Goal: Task Accomplishment & Management: Manage account settings

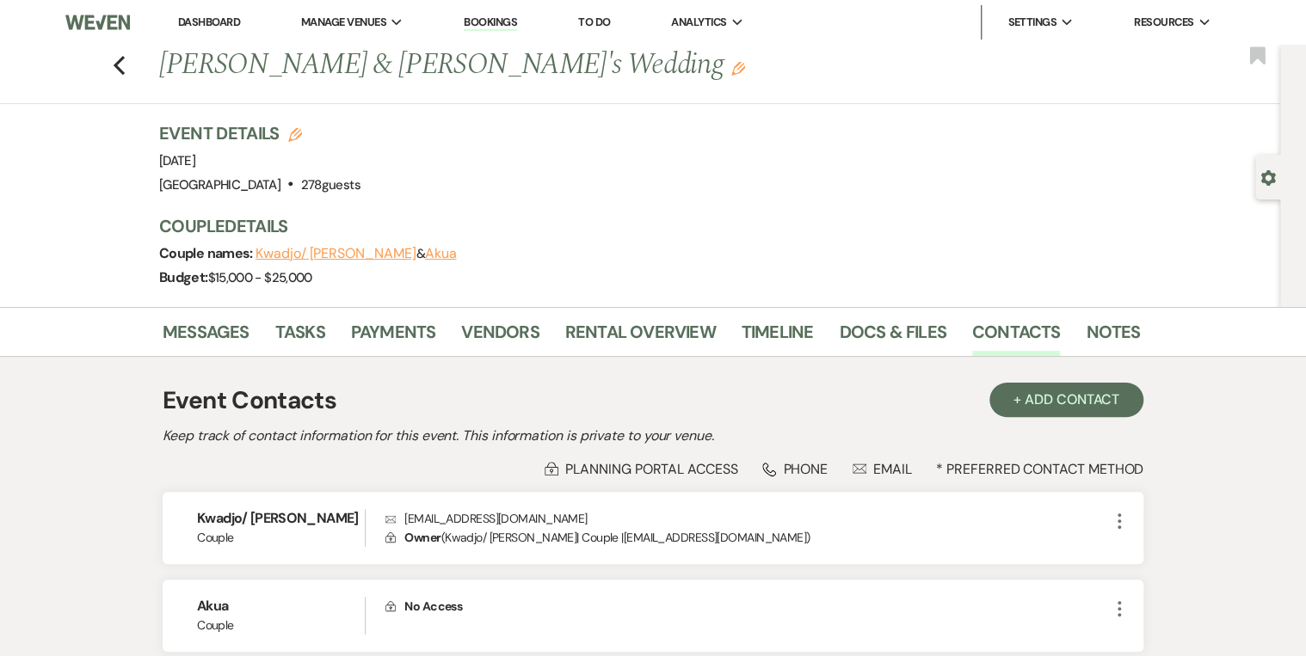
click at [472, 33] on li "Bookings" at bounding box center [490, 22] width 71 height 34
click at [489, 21] on link "Bookings" at bounding box center [490, 23] width 53 height 16
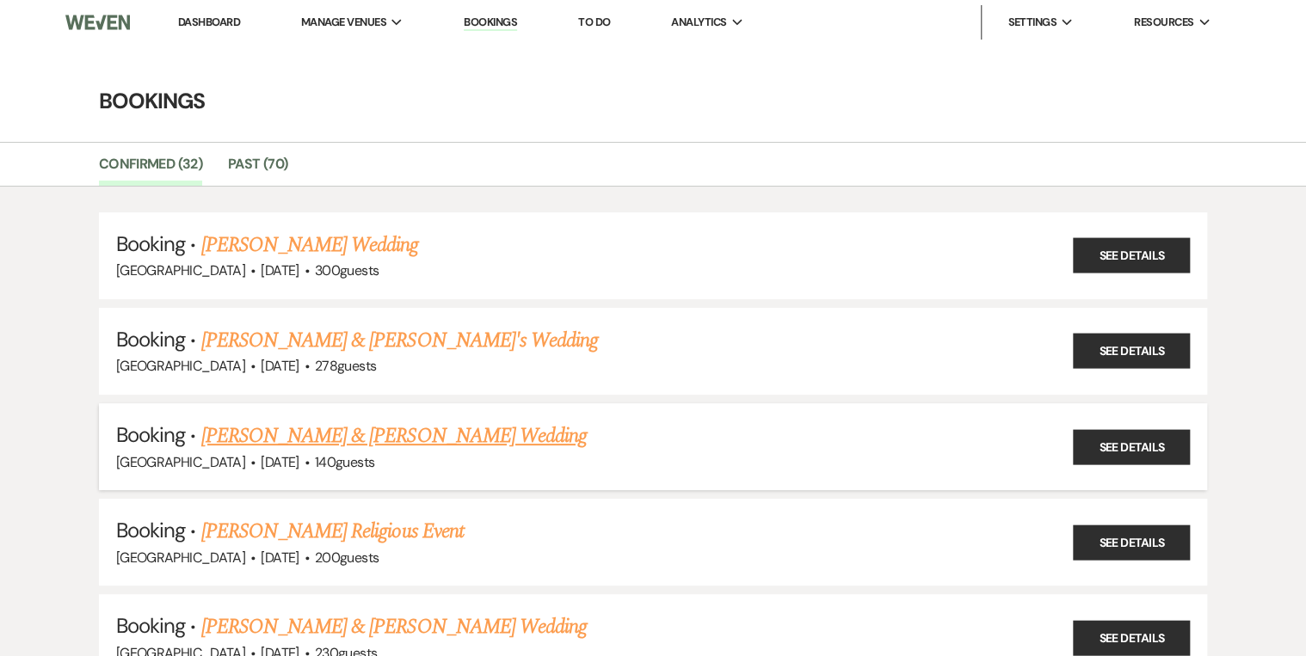
click at [291, 428] on link "[PERSON_NAME] & [PERSON_NAME] Wedding" at bounding box center [393, 436] width 385 height 31
